Goal: Complete application form

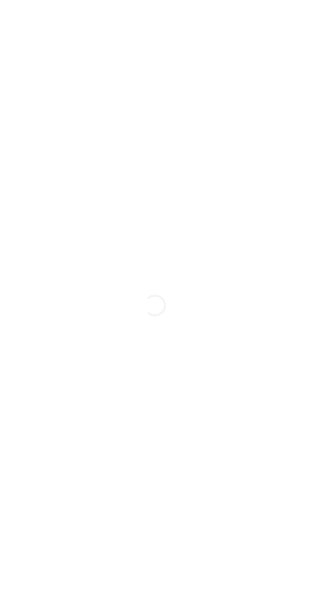
click at [238, 259] on div "Loading..." at bounding box center [155, 305] width 310 height 611
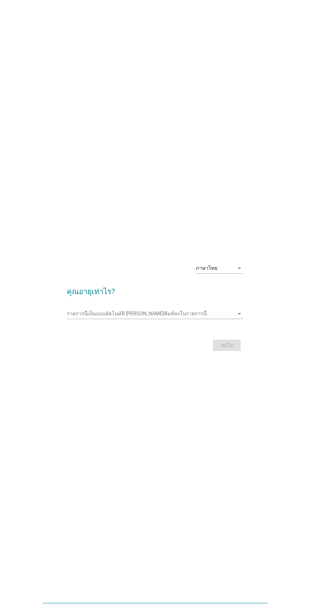
click at [156, 319] on input "รายการนี้เป็นแบบอัตโนมัติ คุณสามารถพิมพ์ลงในรายการนี้" at bounding box center [150, 314] width 167 height 10
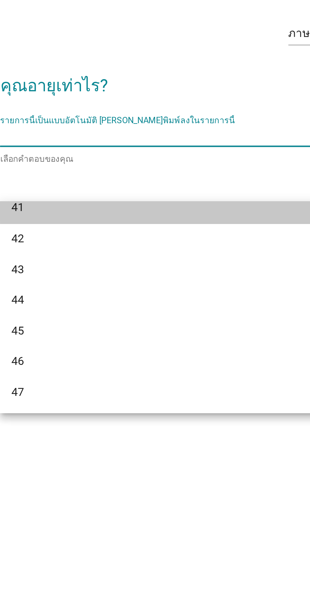
scroll to position [324, 0]
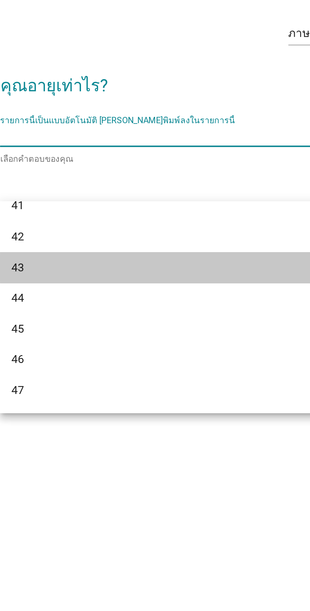
click at [153, 375] on div "43" at bounding box center [148, 373] width 152 height 8
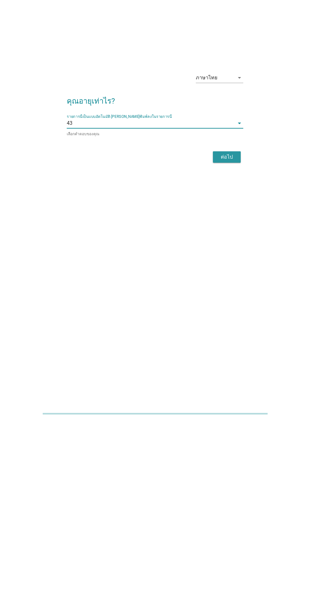
click at [231, 351] on div "ต่อไป" at bounding box center [227, 347] width 18 height 8
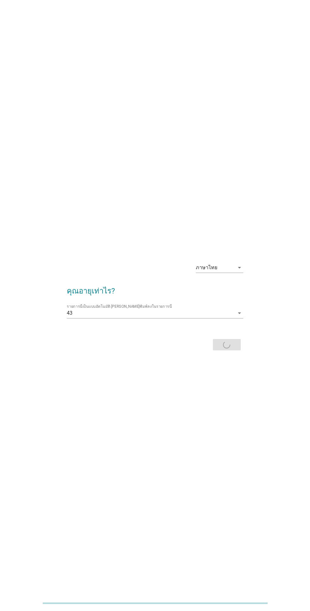
scroll to position [0, 0]
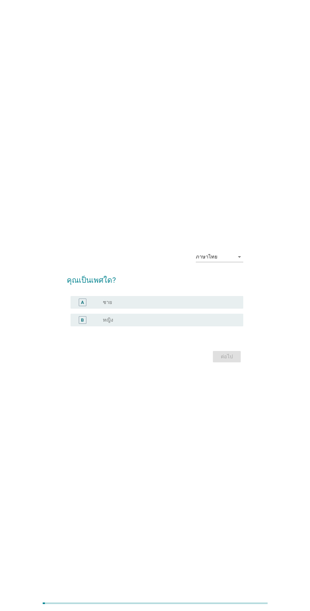
click at [112, 323] on label "หญิง" at bounding box center [108, 320] width 10 height 6
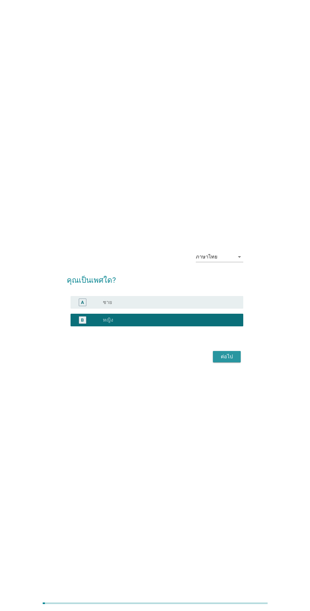
click at [229, 361] on div "ต่อไป" at bounding box center [227, 357] width 18 height 8
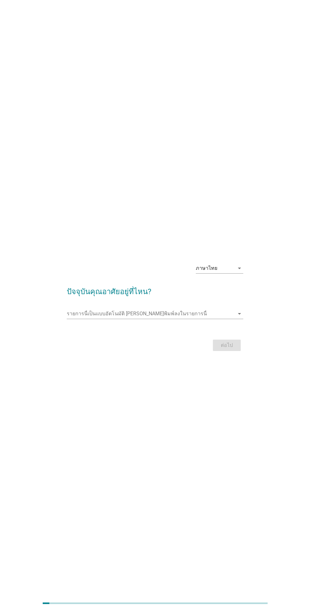
click at [232, 319] on div "รายการนี้เป็นแบบอัตโนมัติ [PERSON_NAME]พิมพ์ลงในรายการนี้ arrow_drop_down" at bounding box center [155, 314] width 176 height 10
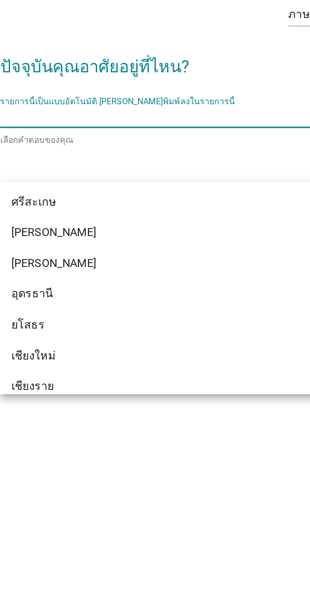
scroll to position [209, 0]
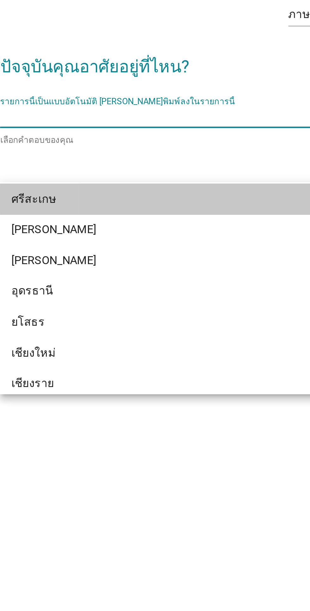
click at [154, 353] on div "ศรีสะเกษ" at bounding box center [148, 350] width 152 height 8
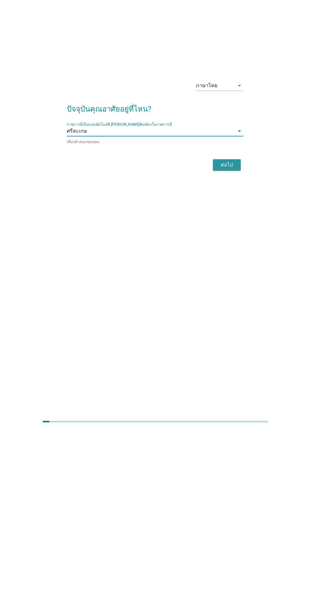
click at [228, 351] on div "ต่อไป" at bounding box center [227, 347] width 18 height 8
